Goal: Information Seeking & Learning: Find specific fact

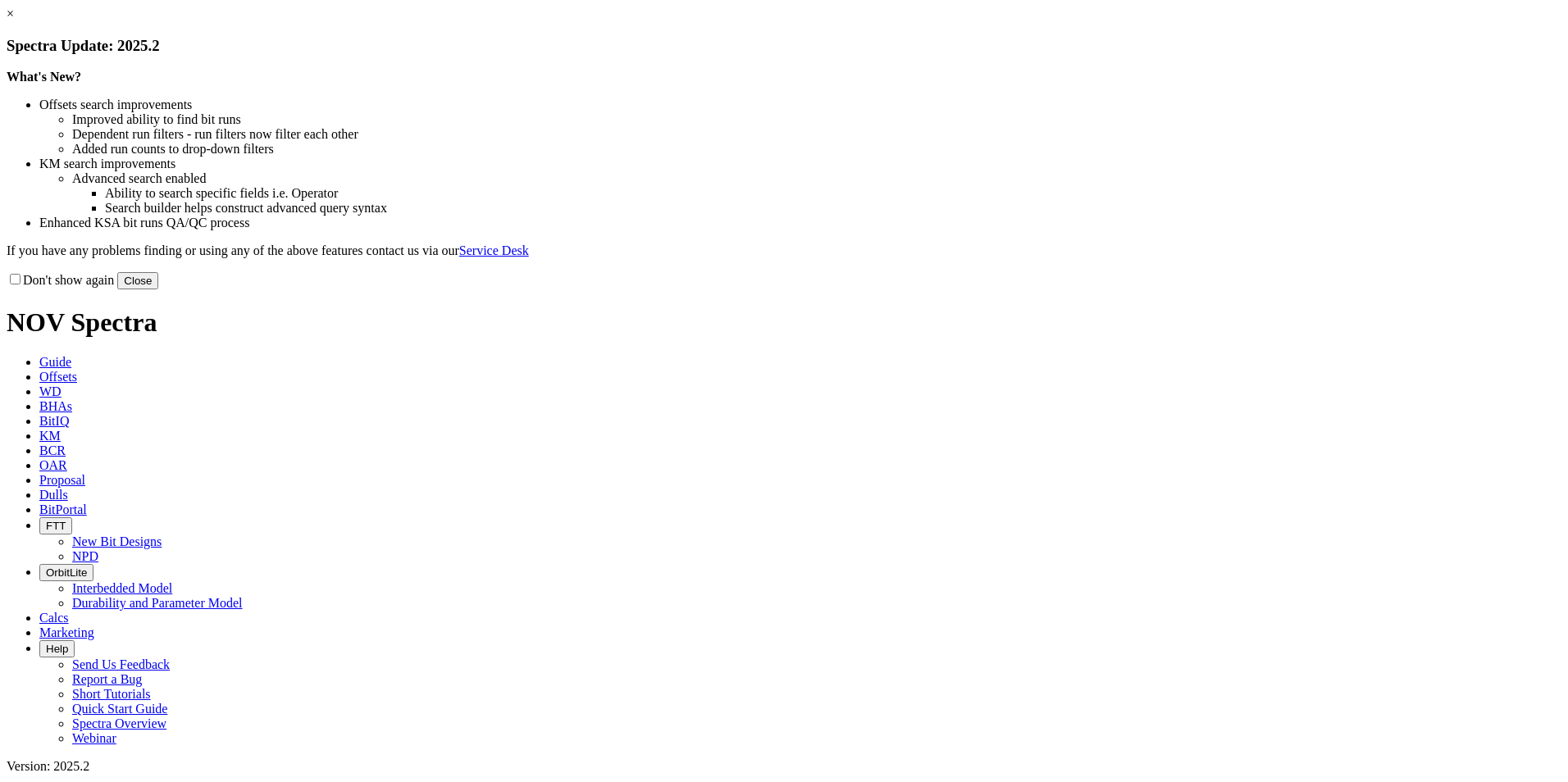
click at [14, 20] on link "×" at bounding box center [11, 13] width 8 height 14
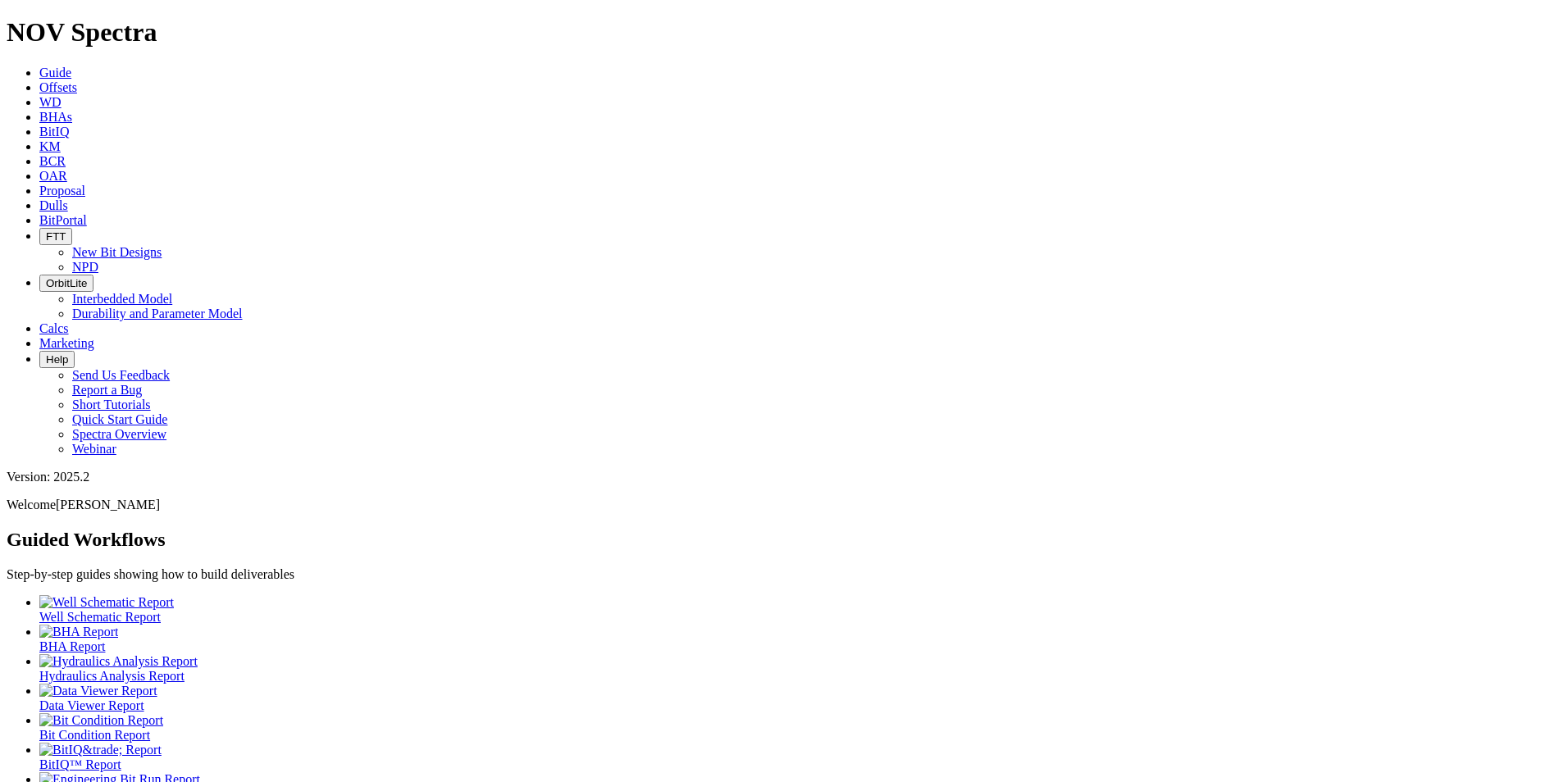
click at [39, 80] on icon at bounding box center [39, 87] width 0 height 14
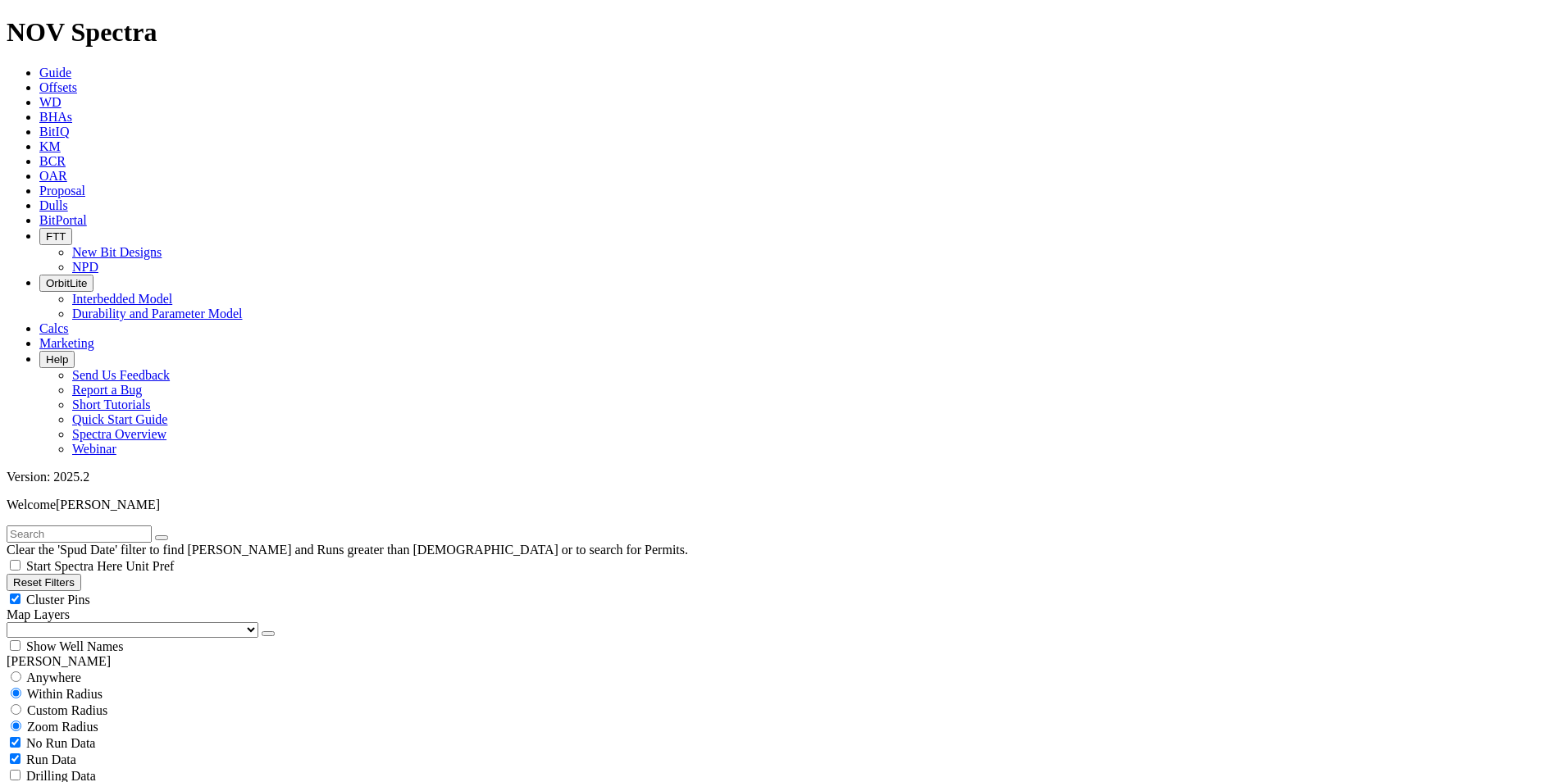
click at [152, 526] on input "text" at bounding box center [79, 534] width 145 height 17
type input "[GEOGRAPHIC_DATA]"
drag, startPoint x: 103, startPoint y: 73, endPoint x: -43, endPoint y: 72, distance: 146.0
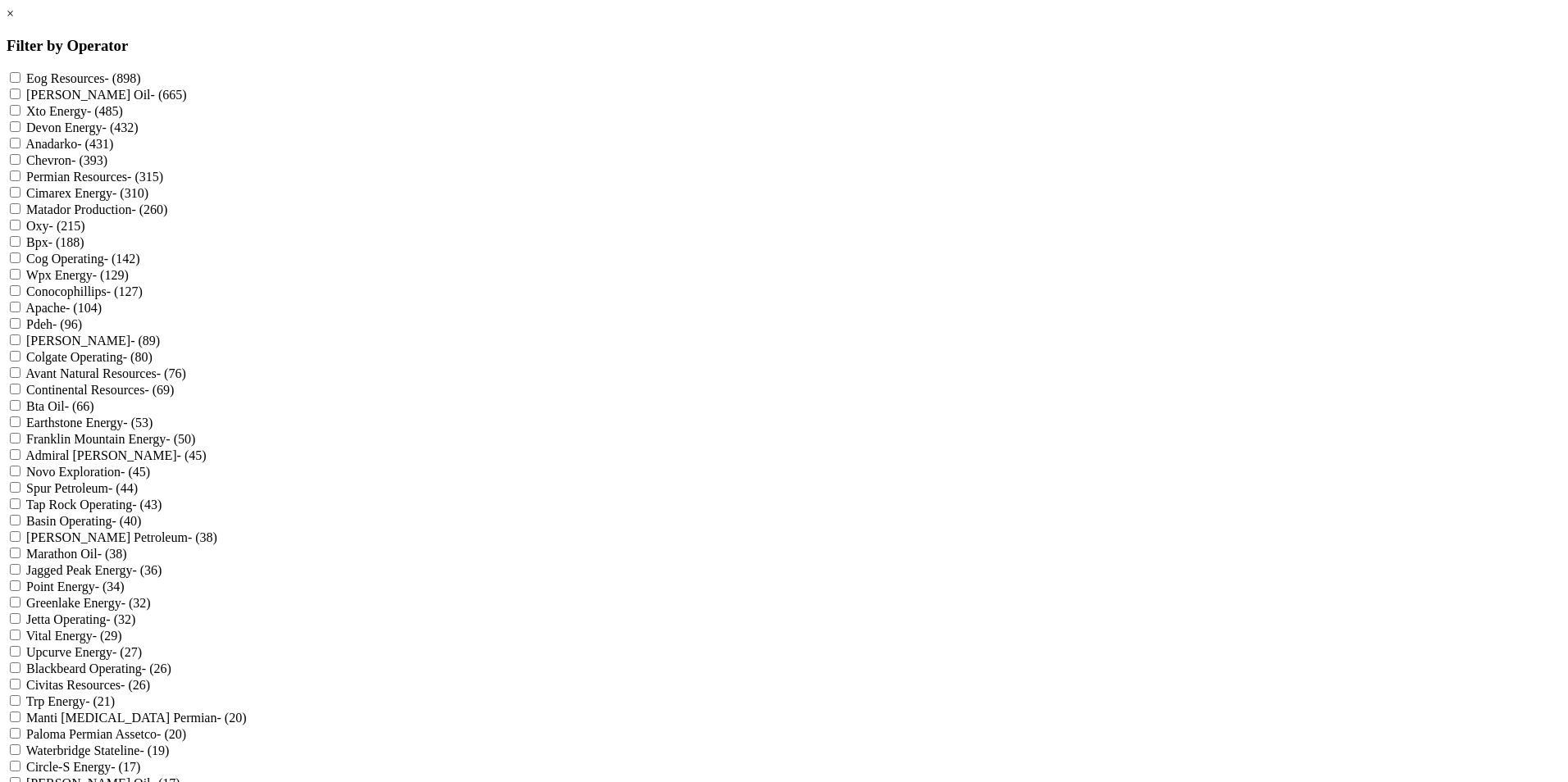
click at [20, 198] on Energy "Cimarex Energy - (310)" at bounding box center [14, 192] width 11 height 11
checkbox Energy "true"
click at [20, 444] on Energy "Franklin Mountain Energy - (50)" at bounding box center [14, 438] width 11 height 11
checkbox Energy "true"
click at [20, 378] on Resources "Avant Natural Resources - (76)" at bounding box center [14, 372] width 11 height 11
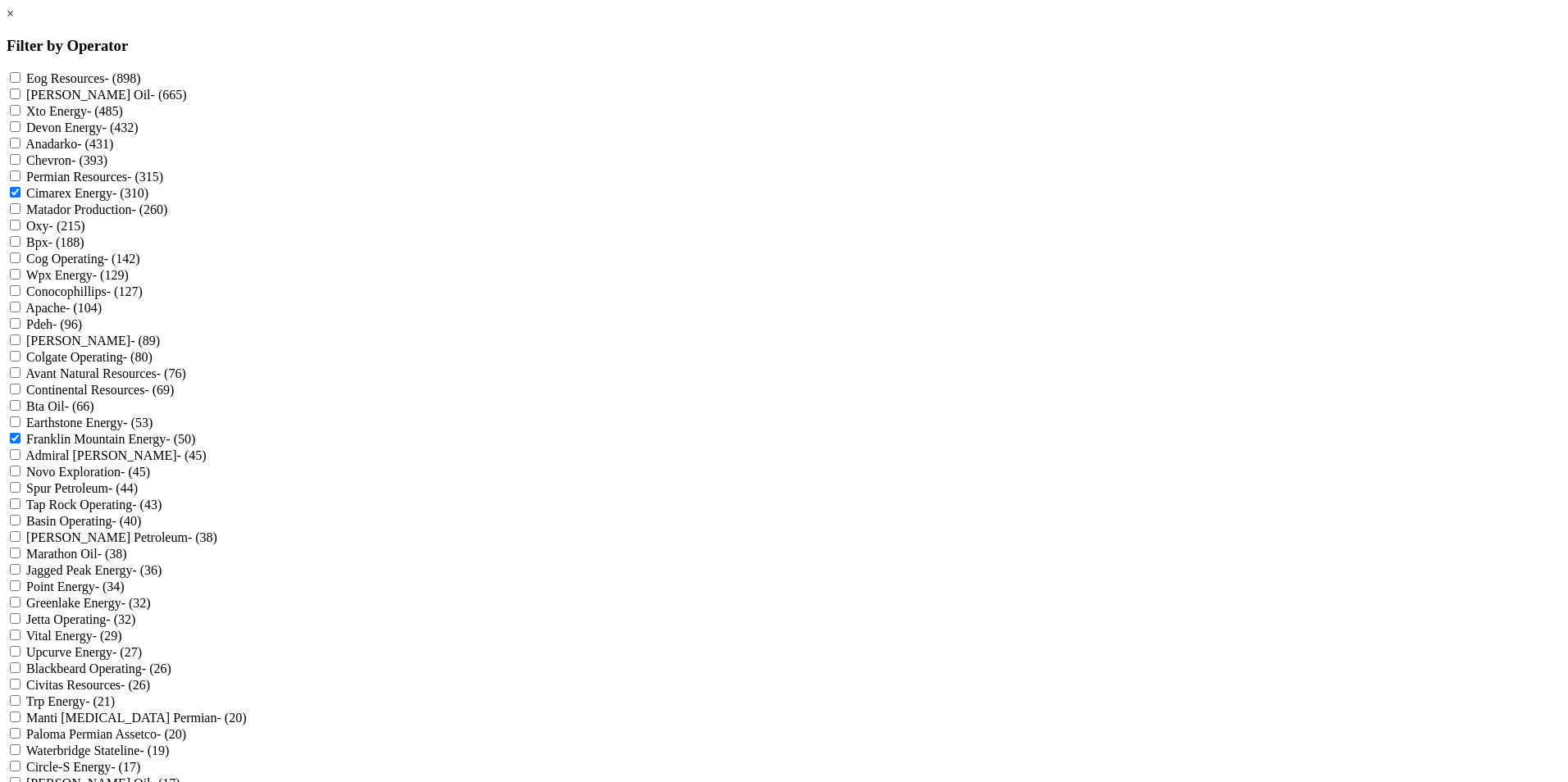
checkbox Resources "true"
checkbox Energy "true"
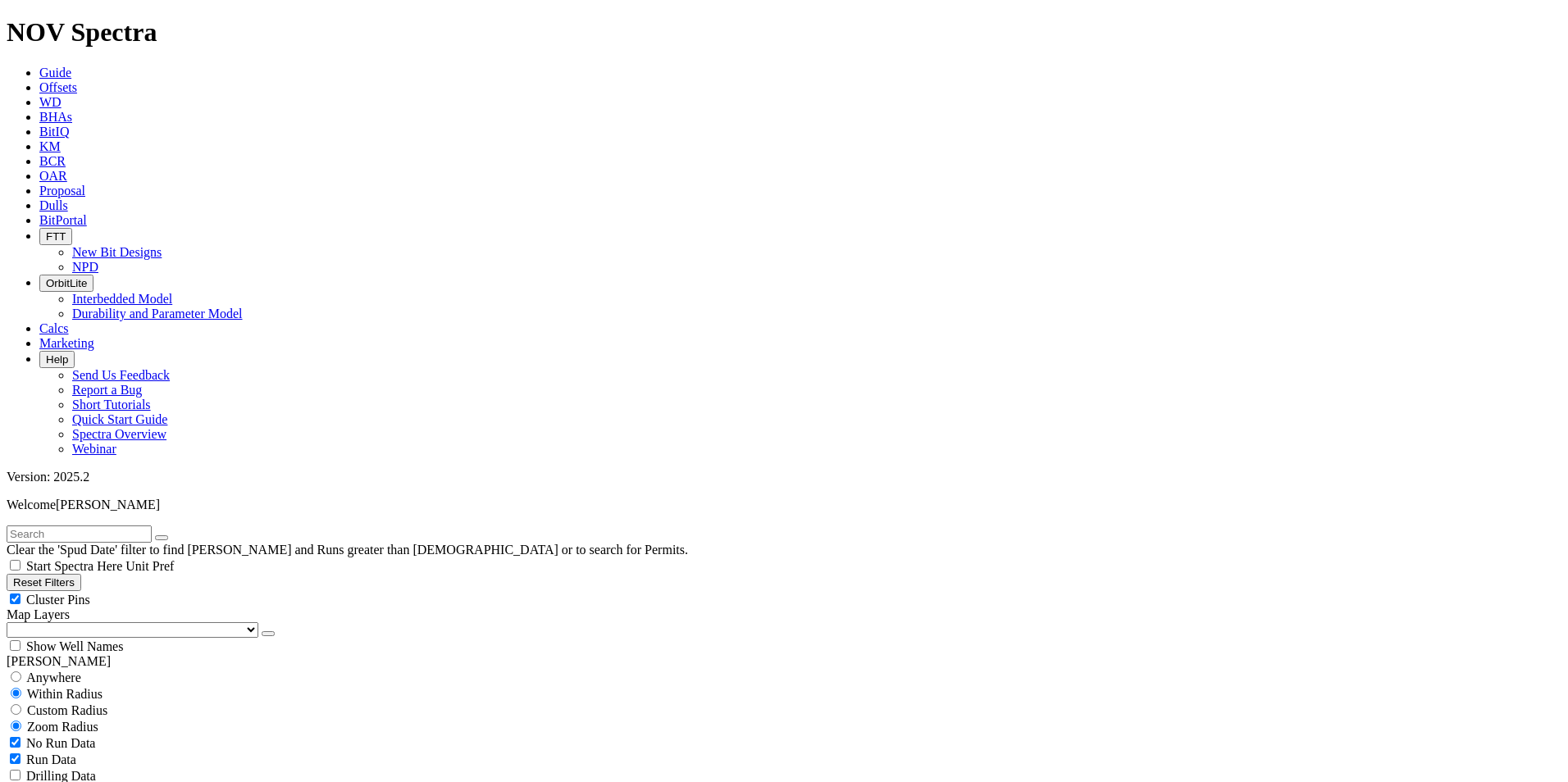
click at [113, 526] on input "text" at bounding box center [79, 534] width 145 height 17
click at [76, 526] on input "sou" at bounding box center [79, 534] width 145 height 17
click at [118, 526] on input "s" at bounding box center [79, 534] width 145 height 17
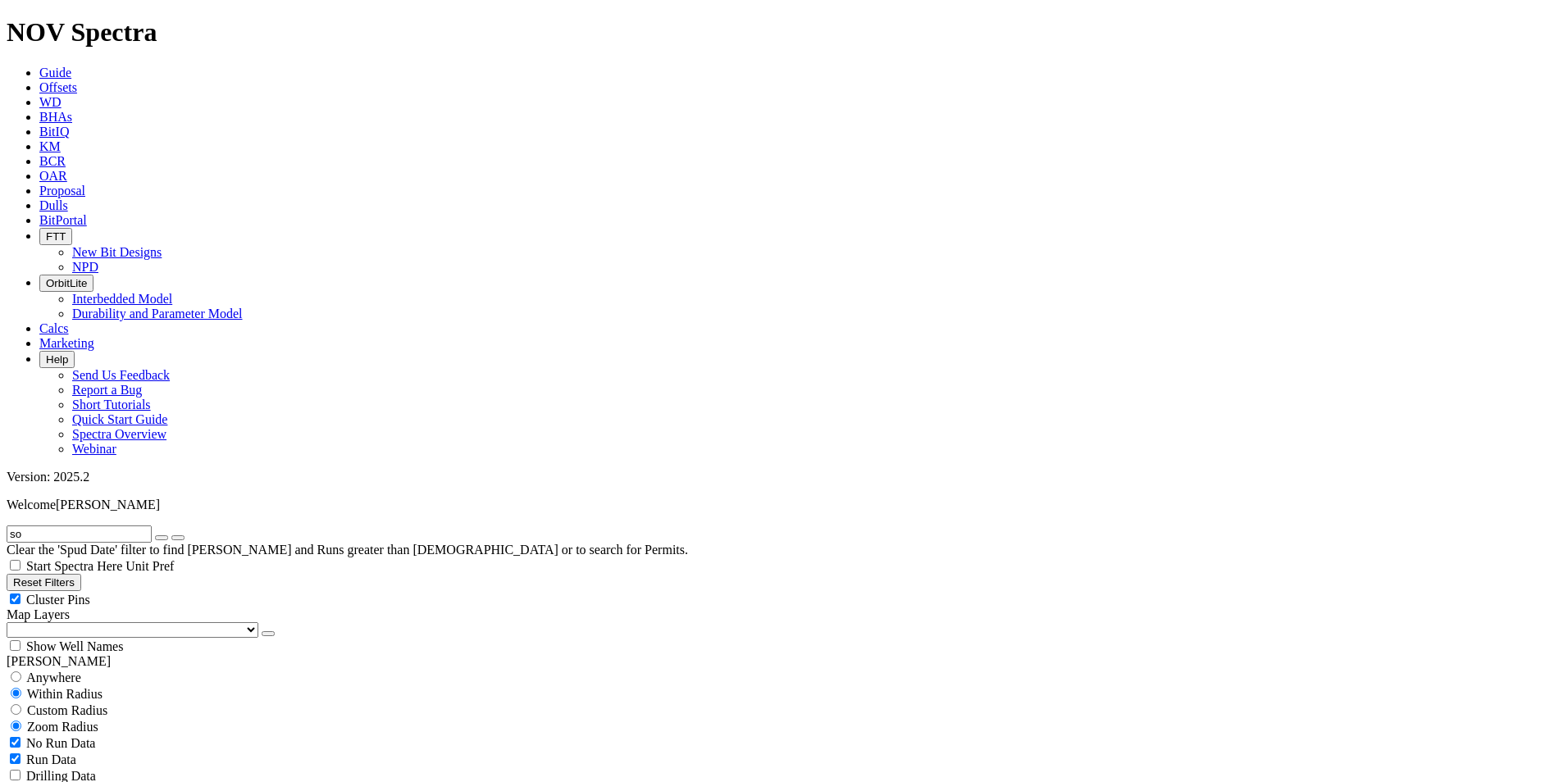
type input "so"
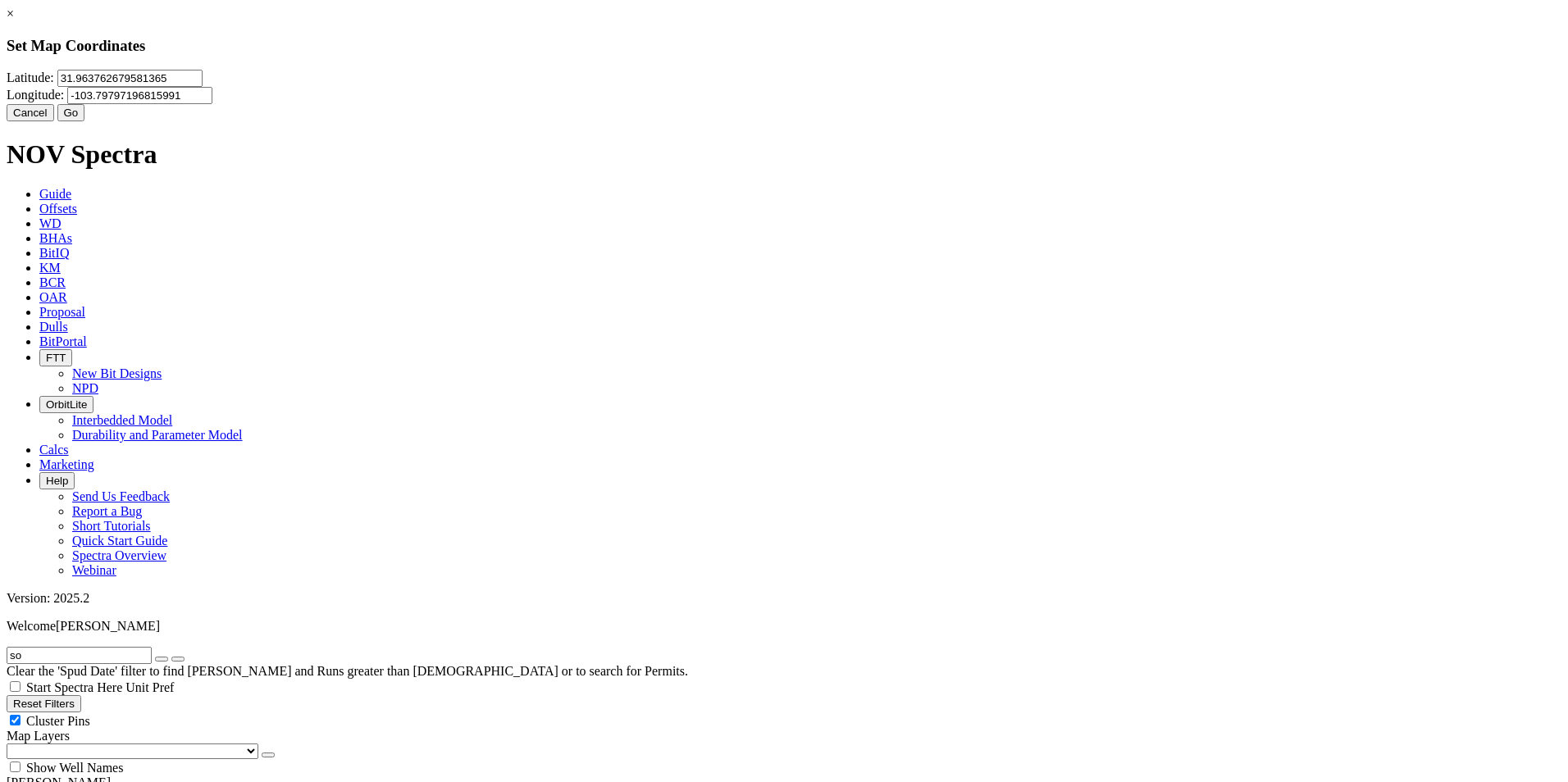
drag, startPoint x: 698, startPoint y: 107, endPoint x: 568, endPoint y: 107, distance: 130.0
click at [203, 87] on input "31.963762679581365" at bounding box center [130, 78] width 145 height 17
type input "32.0857"
click at [212, 104] on input "-103.79797196815991" at bounding box center [140, 96] width 145 height 17
type input "-104.215917"
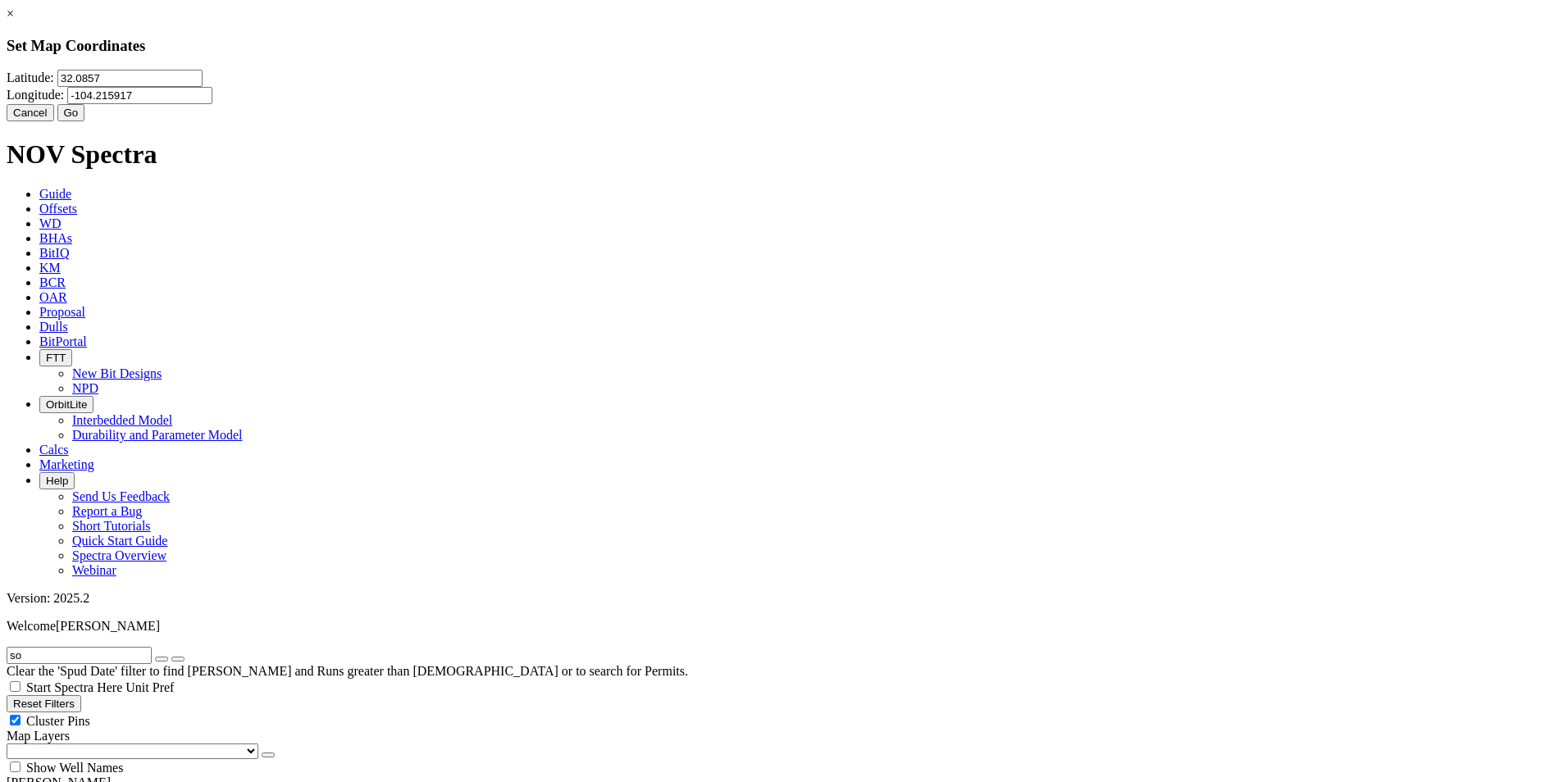
click at [85, 121] on button "Go" at bounding box center [71, 113] width 28 height 17
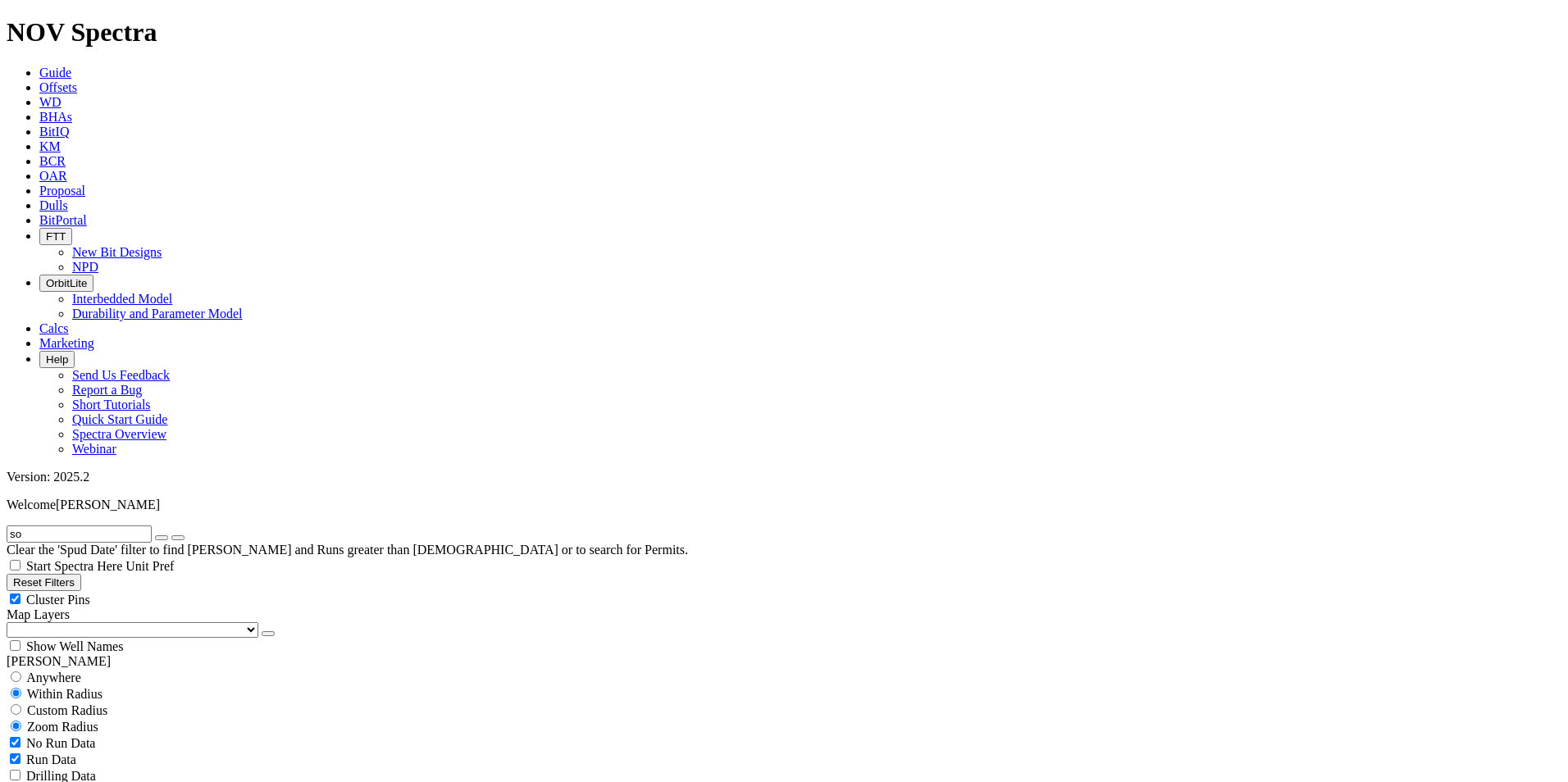
click at [101, 526] on input "so" at bounding box center [79, 534] width 145 height 17
type input "s"
select select
click at [87, 526] on input "text" at bounding box center [79, 534] width 145 height 17
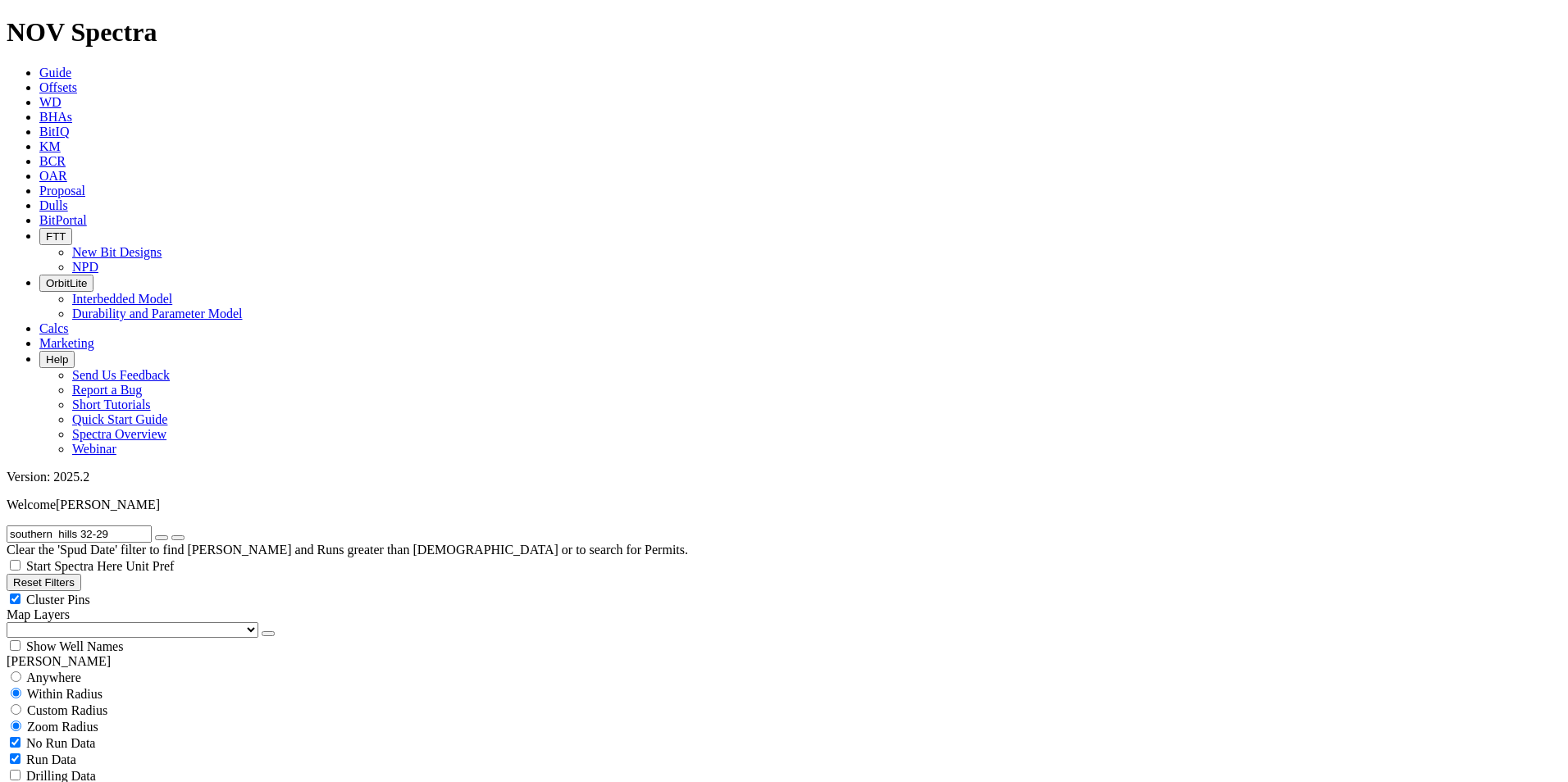
type input "southern hills 32-29"
click at [90, 593] on span "Cluster Pins" at bounding box center [57, 599] width 64 height 14
checkbox input "false"
click at [123, 640] on span "Show Well Names" at bounding box center [74, 646] width 97 height 14
checkbox input "true"
